Goal: Information Seeking & Learning: Find specific page/section

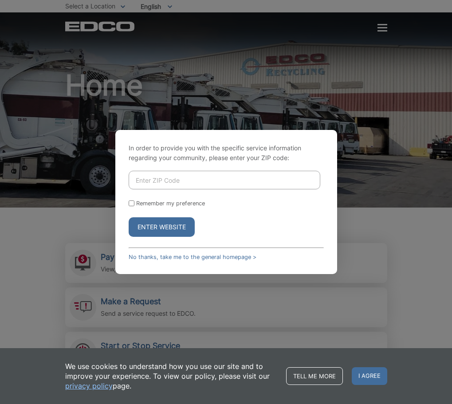
click at [175, 185] on input "Enter ZIP Code" at bounding box center [225, 180] width 192 height 19
type input "92007"
click at [129, 217] on button "Enter Website" at bounding box center [162, 227] width 66 height 20
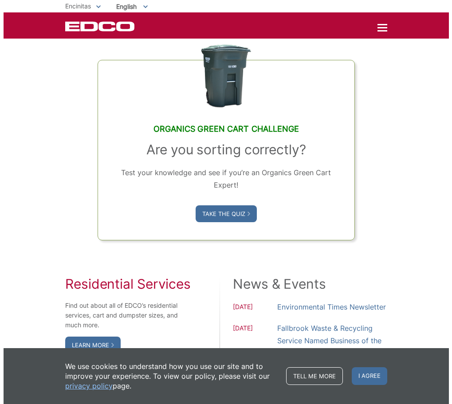
scroll to position [399, 0]
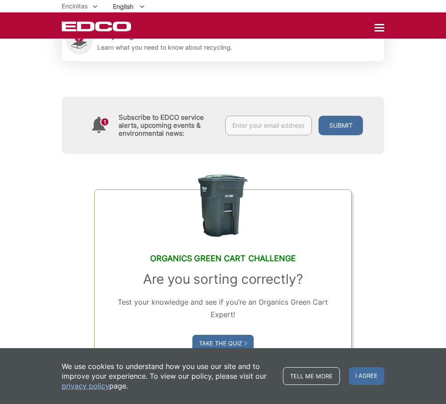
click at [379, 28] on div at bounding box center [379, 27] width 10 height 1
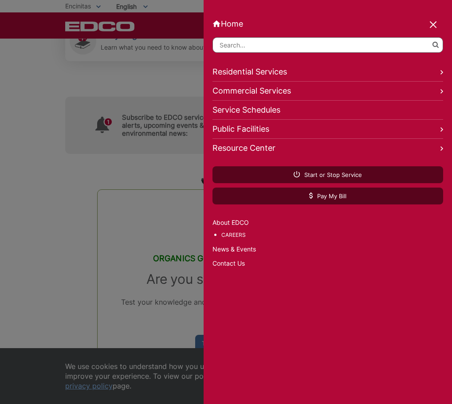
click at [331, 47] on input "Search" at bounding box center [328, 45] width 231 height 16
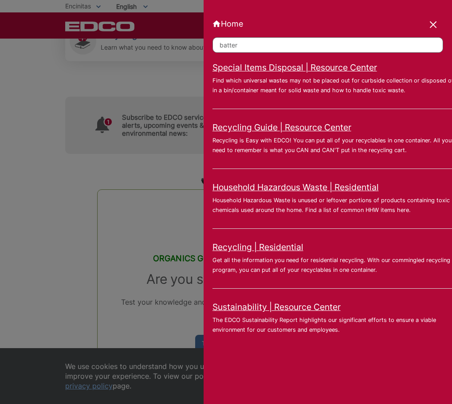
type input "batter"
click at [319, 67] on link "Special Items Disposal | Resource Center" at bounding box center [295, 68] width 165 height 10
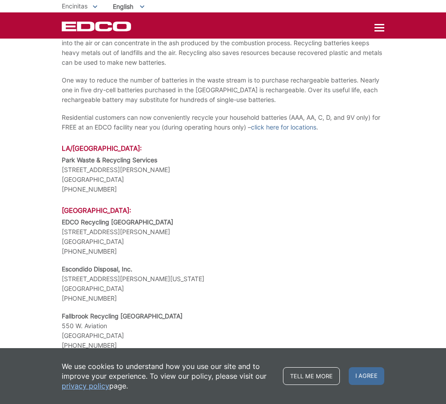
scroll to position [799, 0]
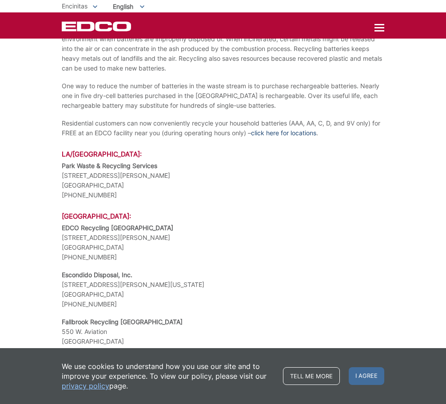
click at [316, 128] on link "click here for locations" at bounding box center [283, 133] width 65 height 10
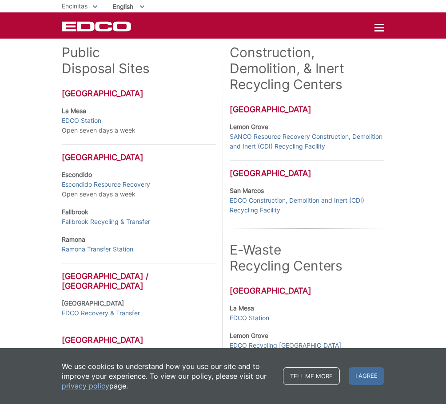
scroll to position [158, 0]
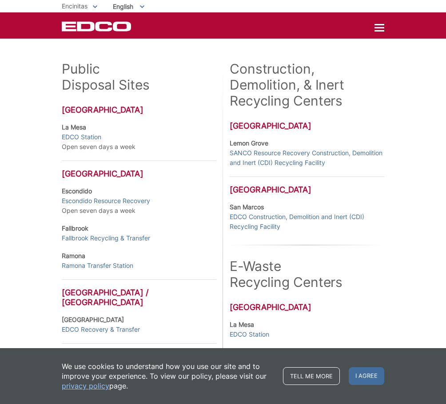
drag, startPoint x: 109, startPoint y: 9, endPoint x: 120, endPoint y: 11, distance: 11.2
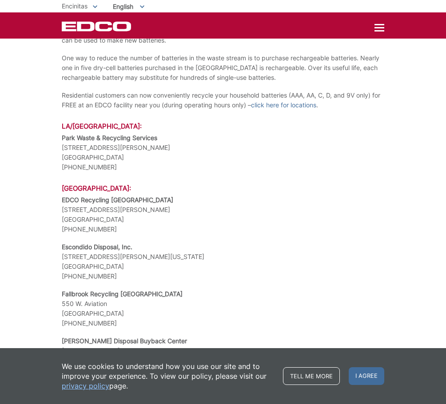
scroll to position [842, 0]
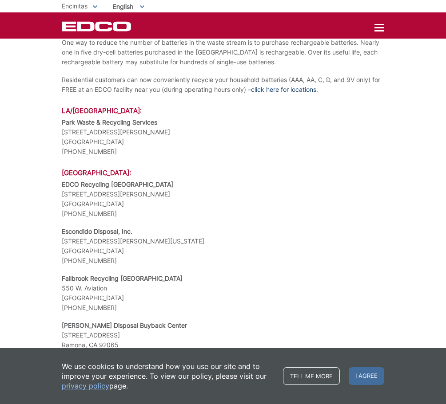
click at [316, 85] on link "click here for locations" at bounding box center [283, 90] width 65 height 10
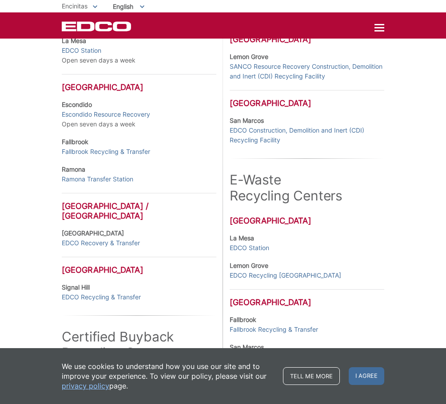
scroll to position [266, 0]
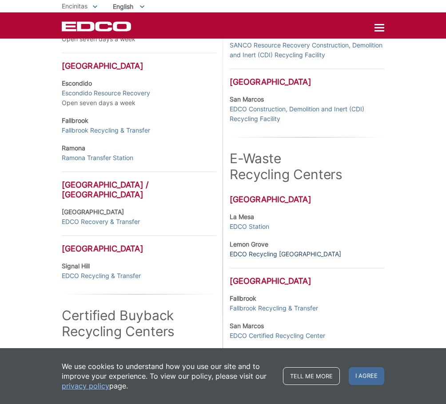
click at [272, 254] on link "EDCO Recycling [GEOGRAPHIC_DATA]" at bounding box center [284, 254] width 111 height 10
